Goal: Task Accomplishment & Management: Manage account settings

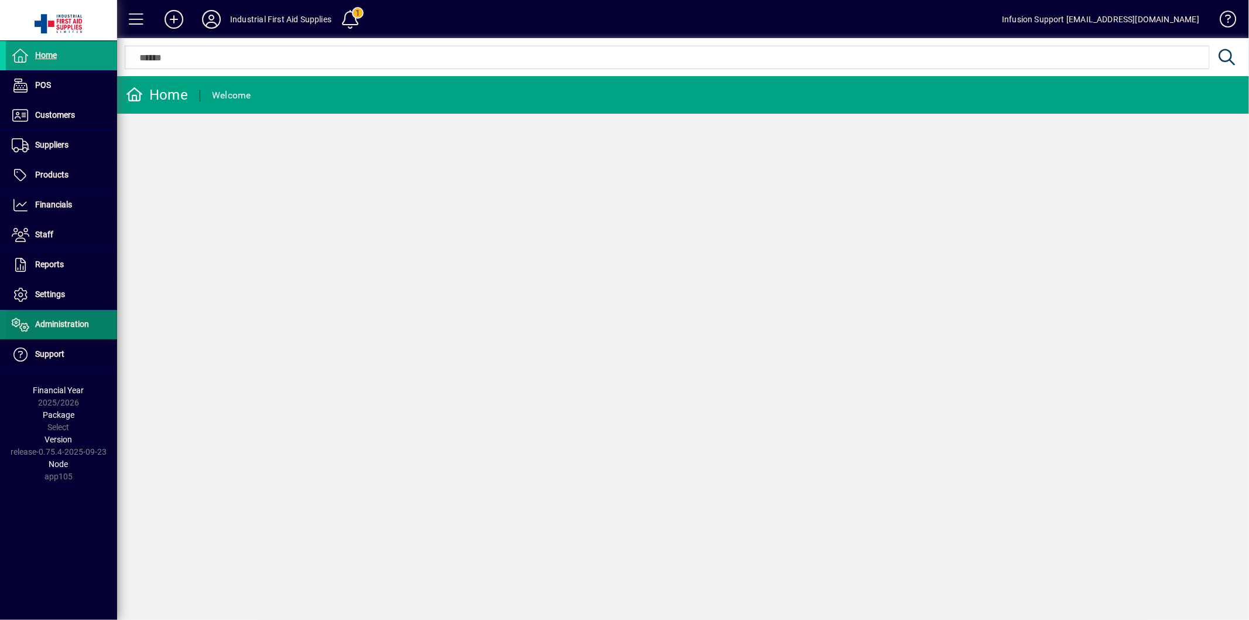
click at [61, 326] on span "Administration" at bounding box center [62, 323] width 54 height 9
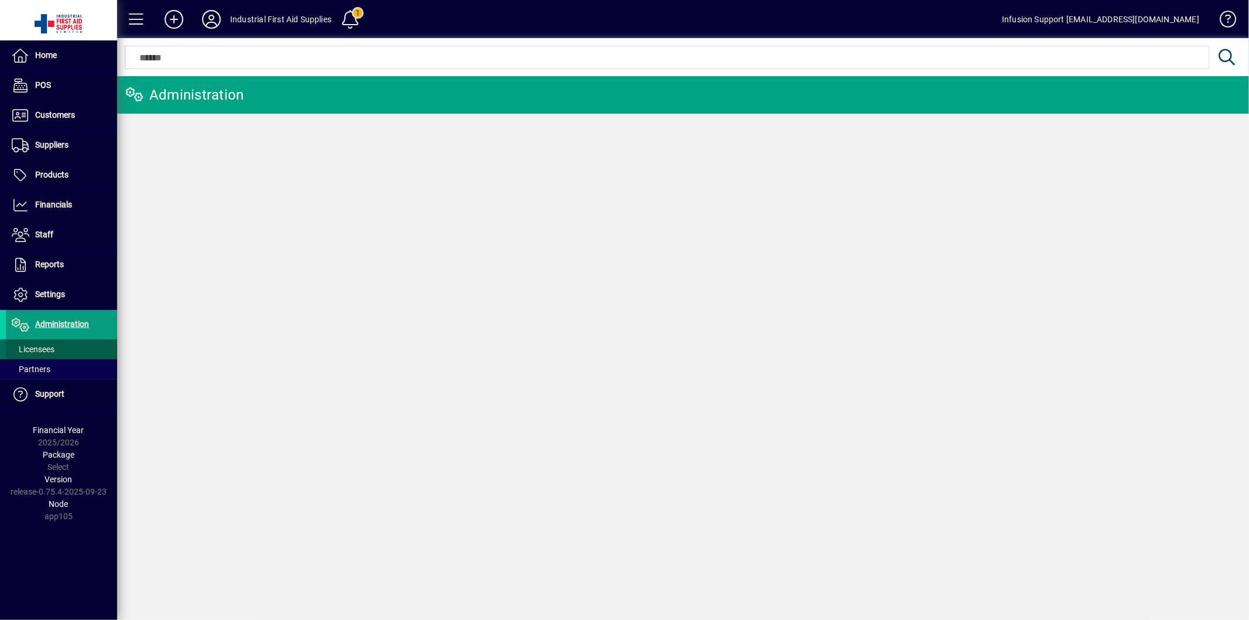
click at [39, 346] on span "Licensees" at bounding box center [33, 348] width 43 height 9
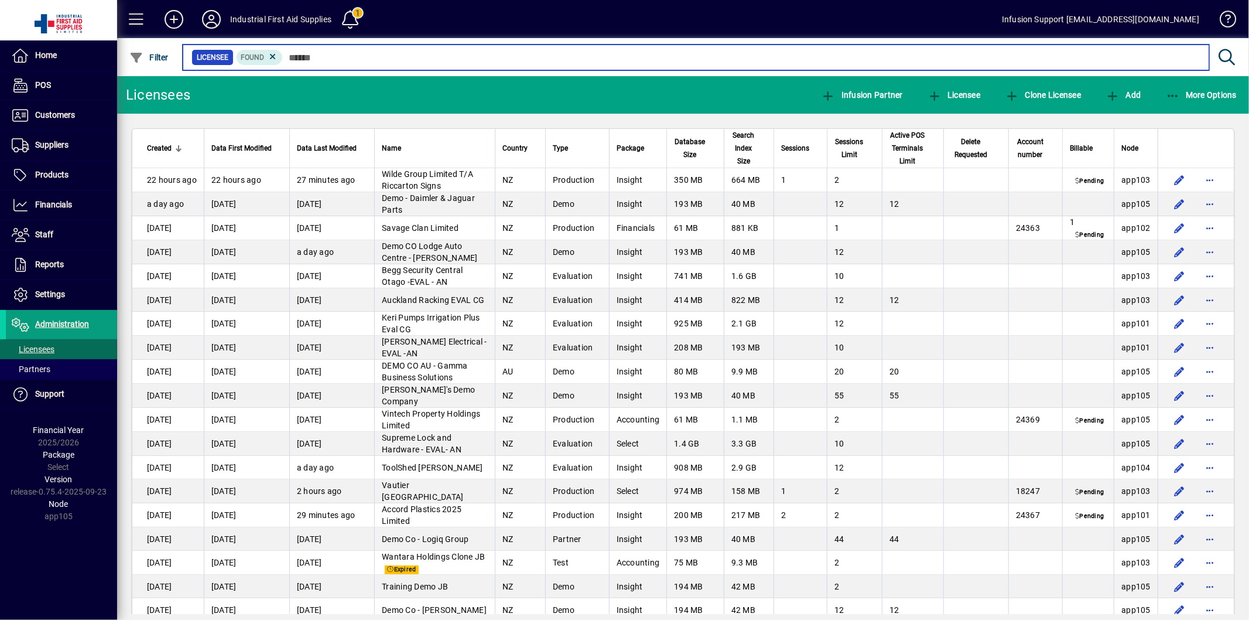
click at [307, 57] on input "text" at bounding box center [741, 57] width 917 height 16
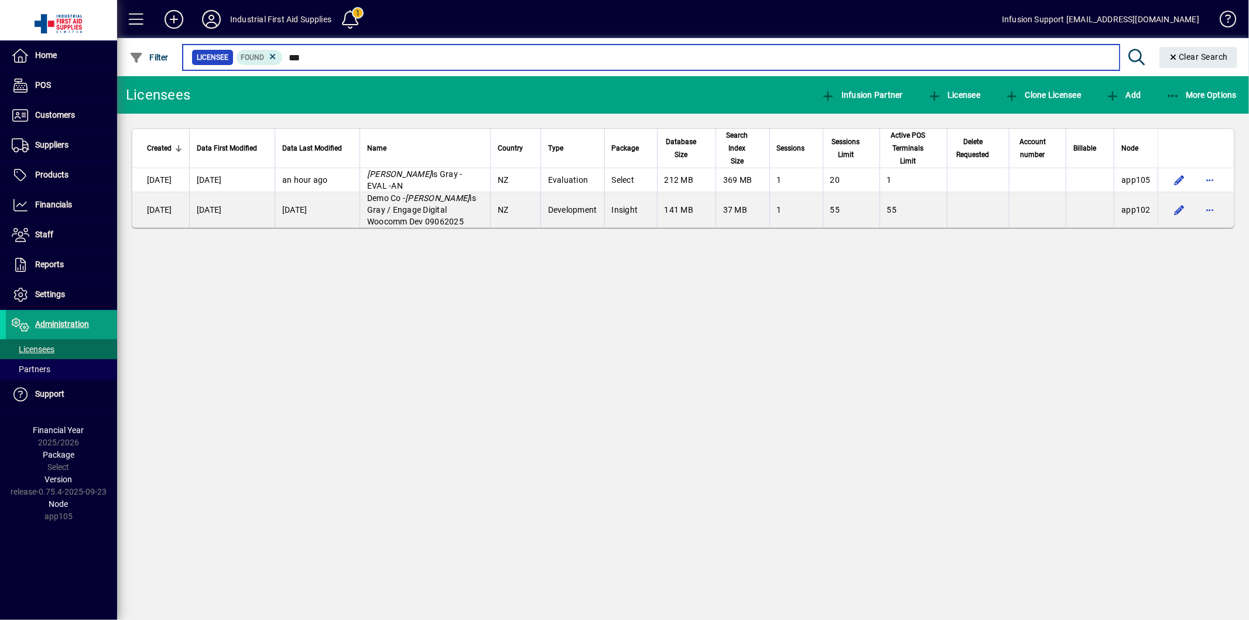
type input "***"
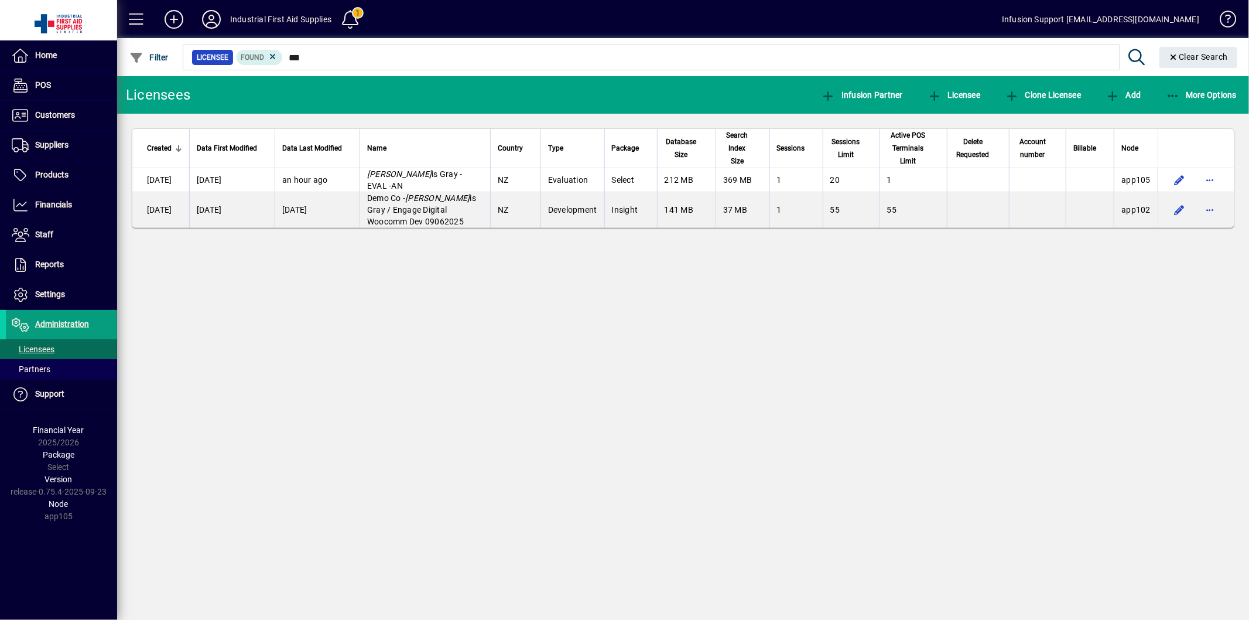
click at [601, 372] on div "Licensees Infusion Partner Licensee Clone Licensee Add More Options Created Dat…" at bounding box center [683, 348] width 1132 height 544
click at [67, 347] on span at bounding box center [61, 349] width 111 height 28
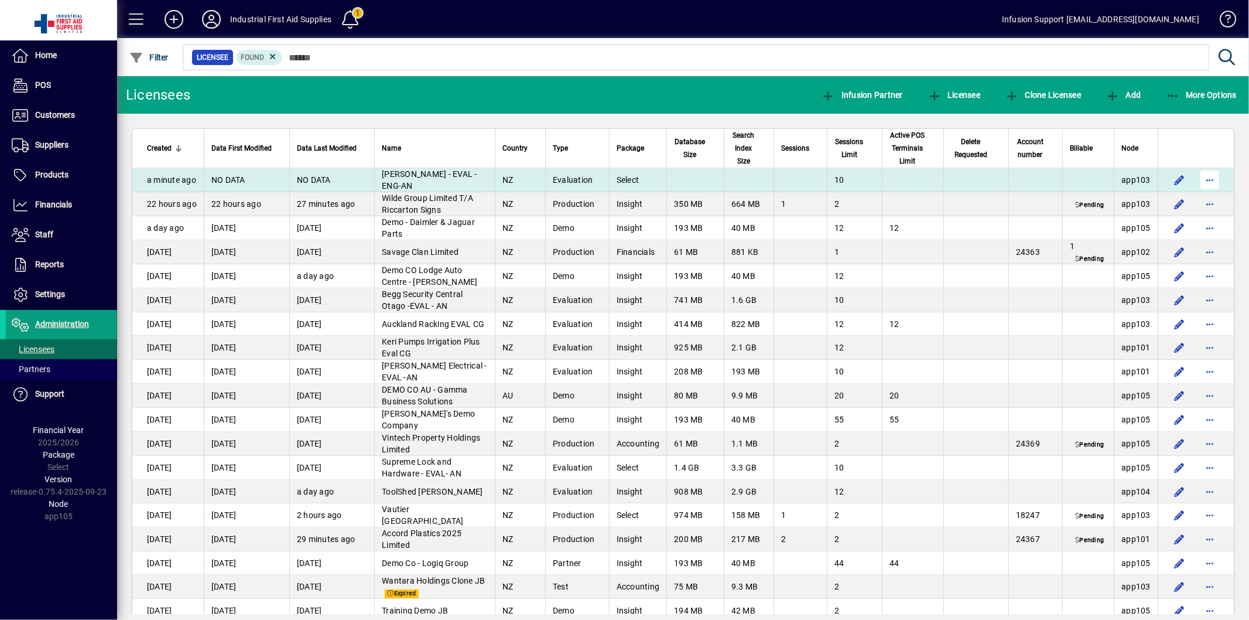
click at [1201, 180] on span "button" at bounding box center [1210, 180] width 28 height 28
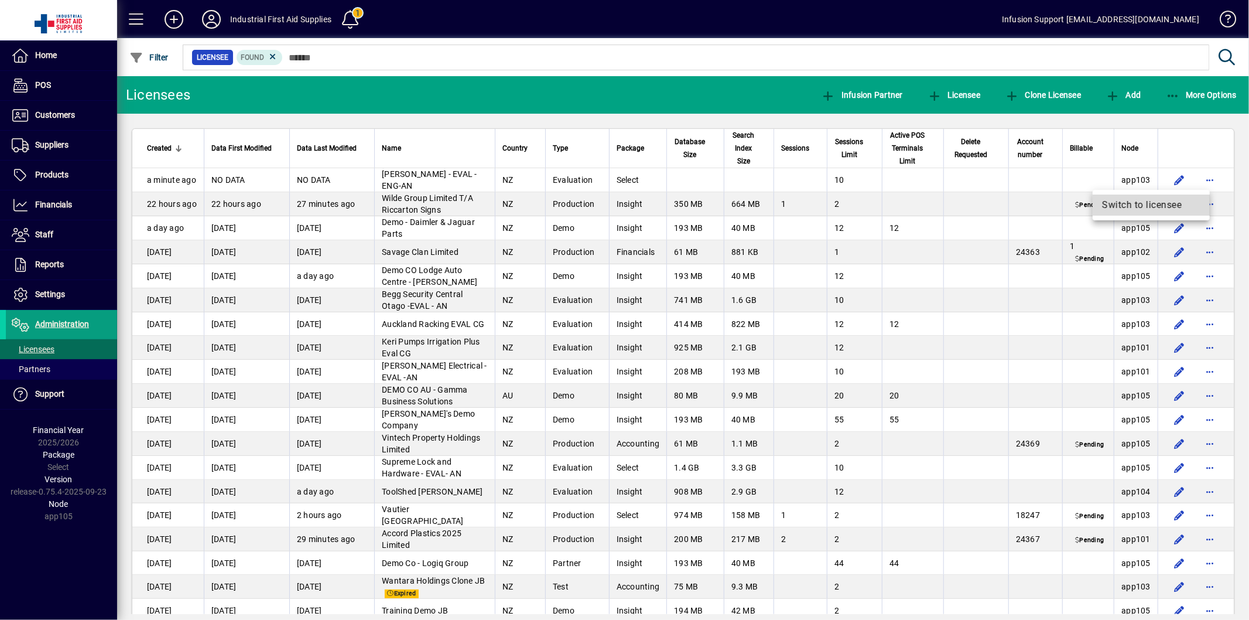
click at [1154, 205] on span "Switch to licensee" at bounding box center [1151, 205] width 98 height 14
